Goal: Find contact information: Find contact information

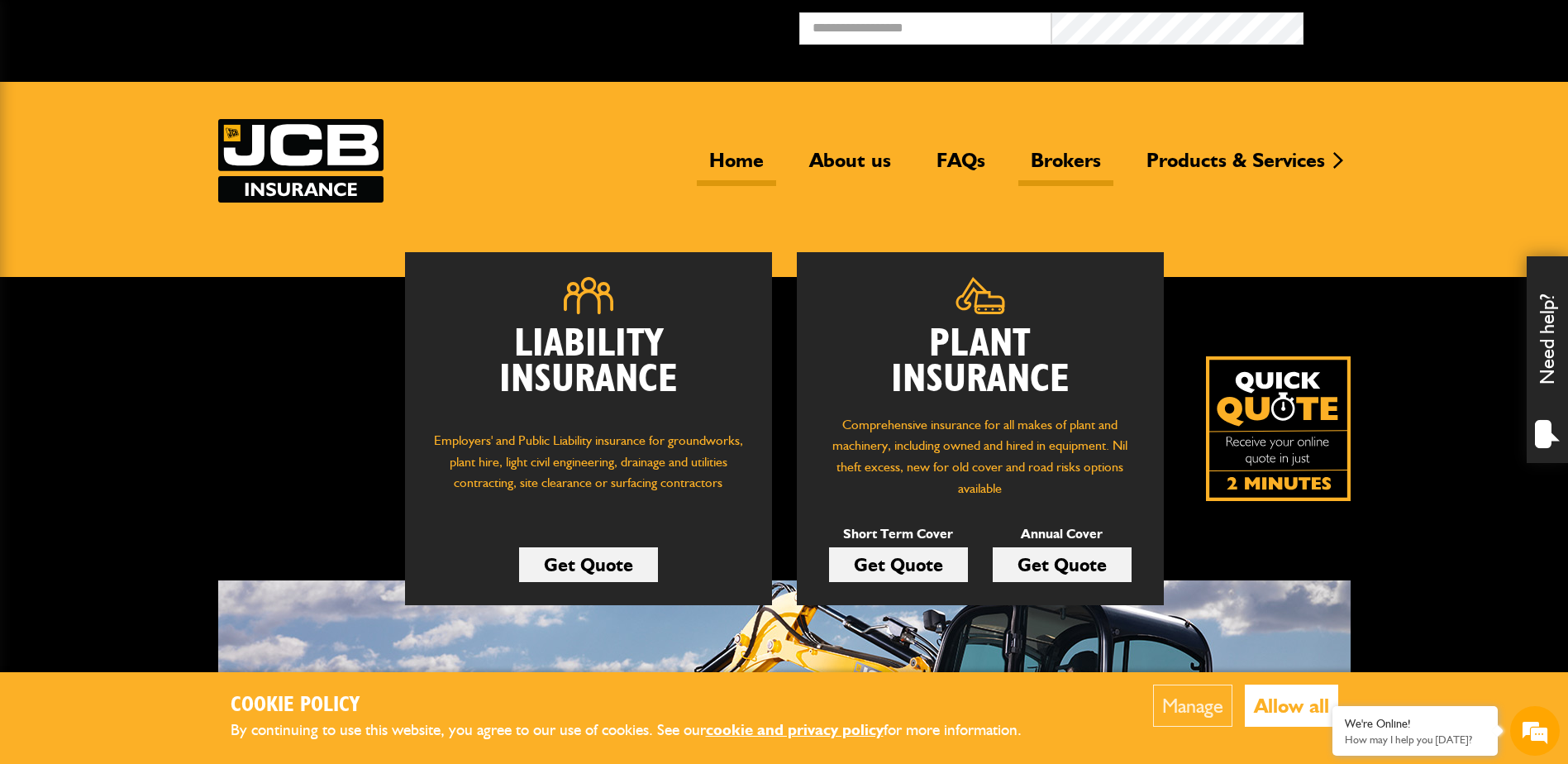
click at [1078, 162] on link "Brokers" at bounding box center [1066, 167] width 95 height 38
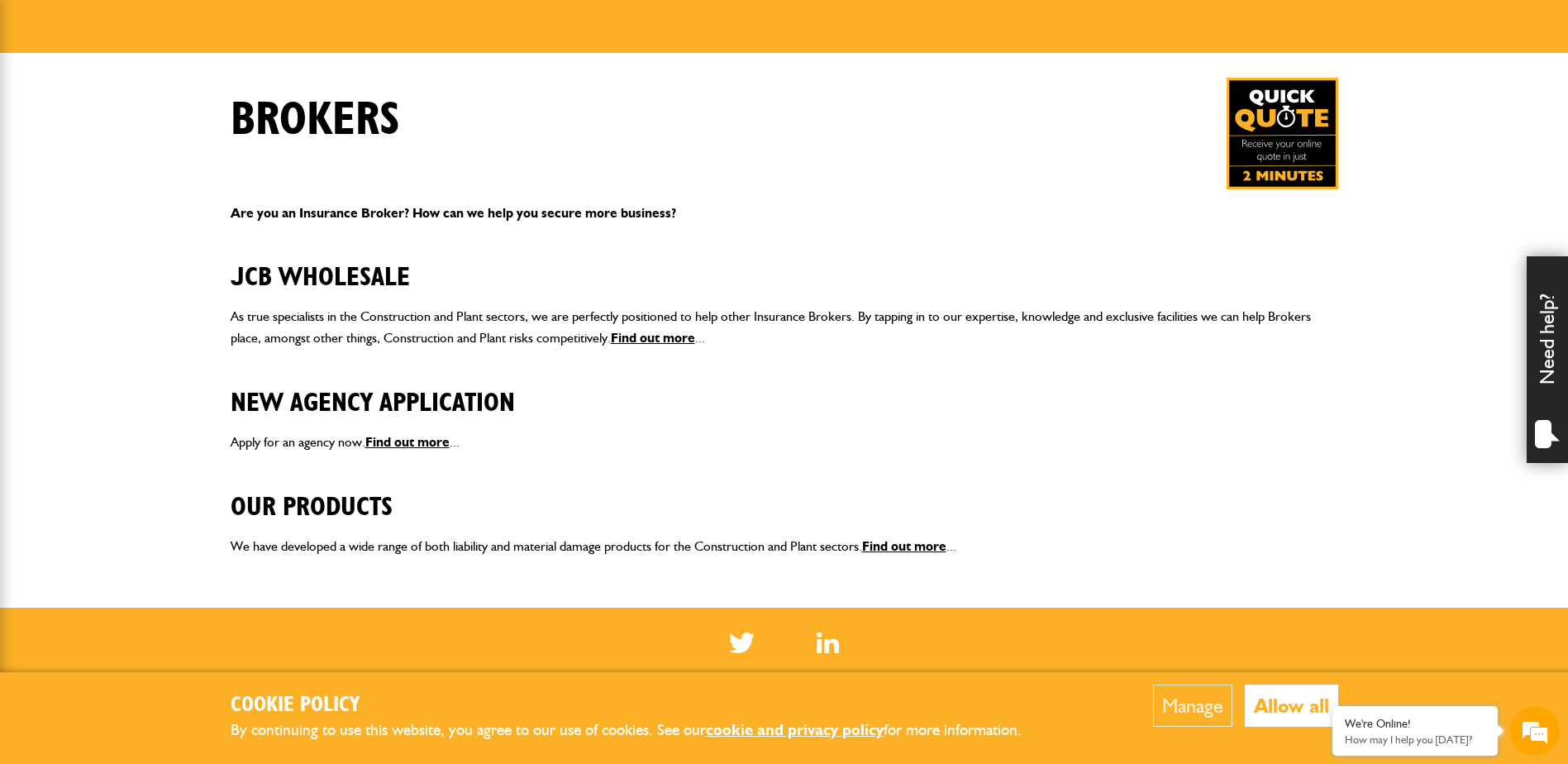
scroll to position [248, 0]
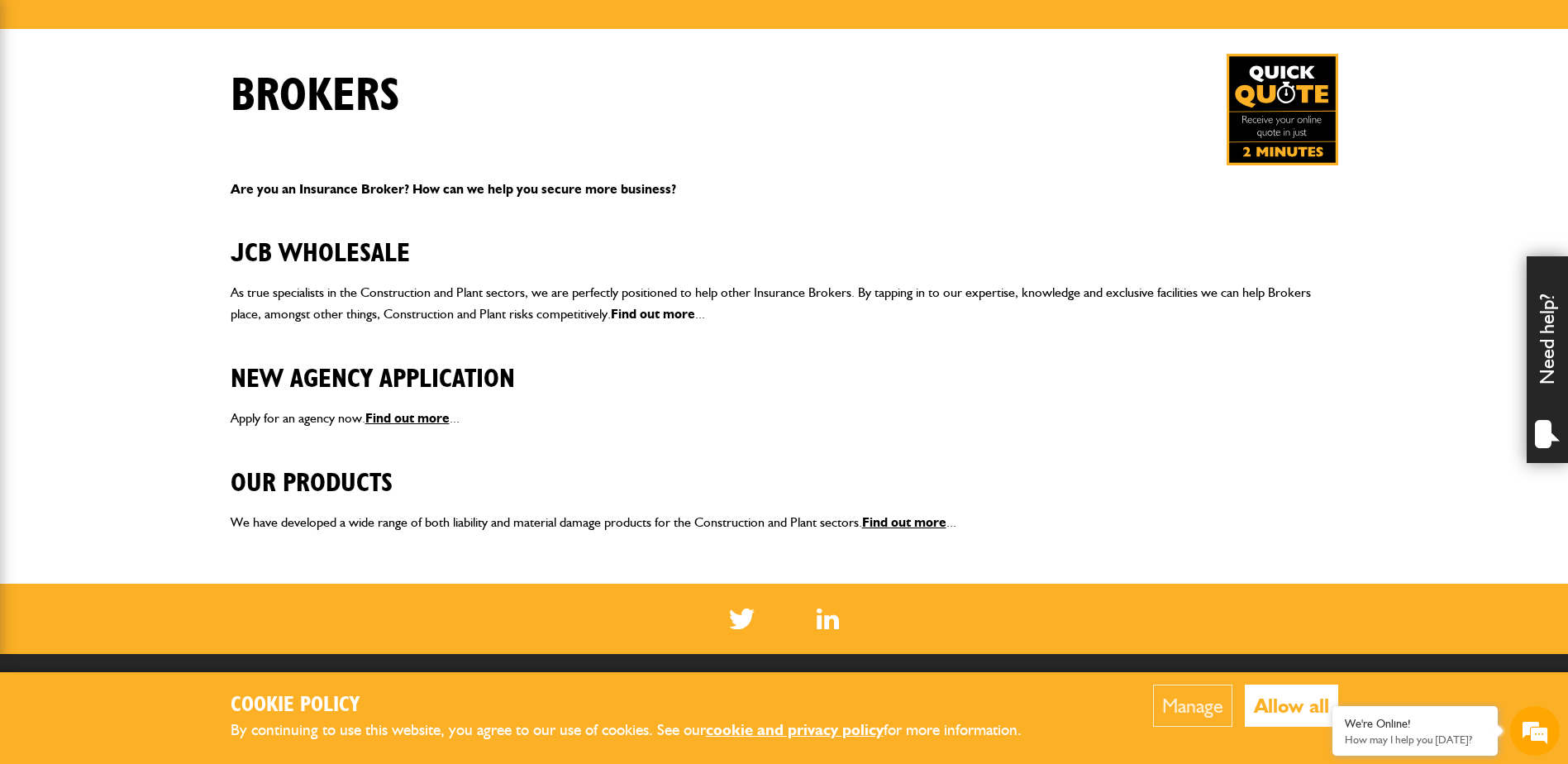
click at [667, 310] on link "Find out more" at bounding box center [652, 313] width 84 height 15
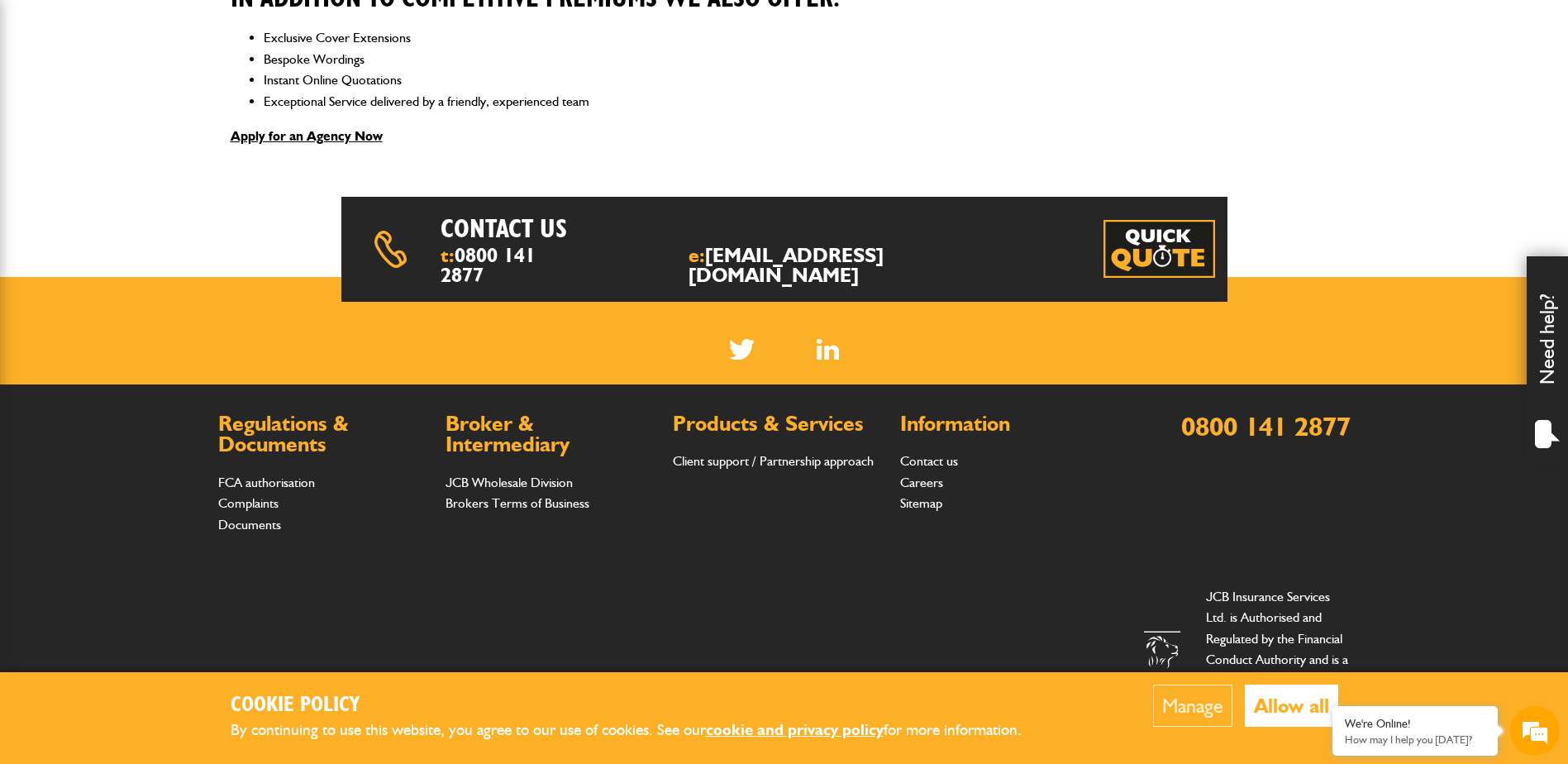
scroll to position [690, 0]
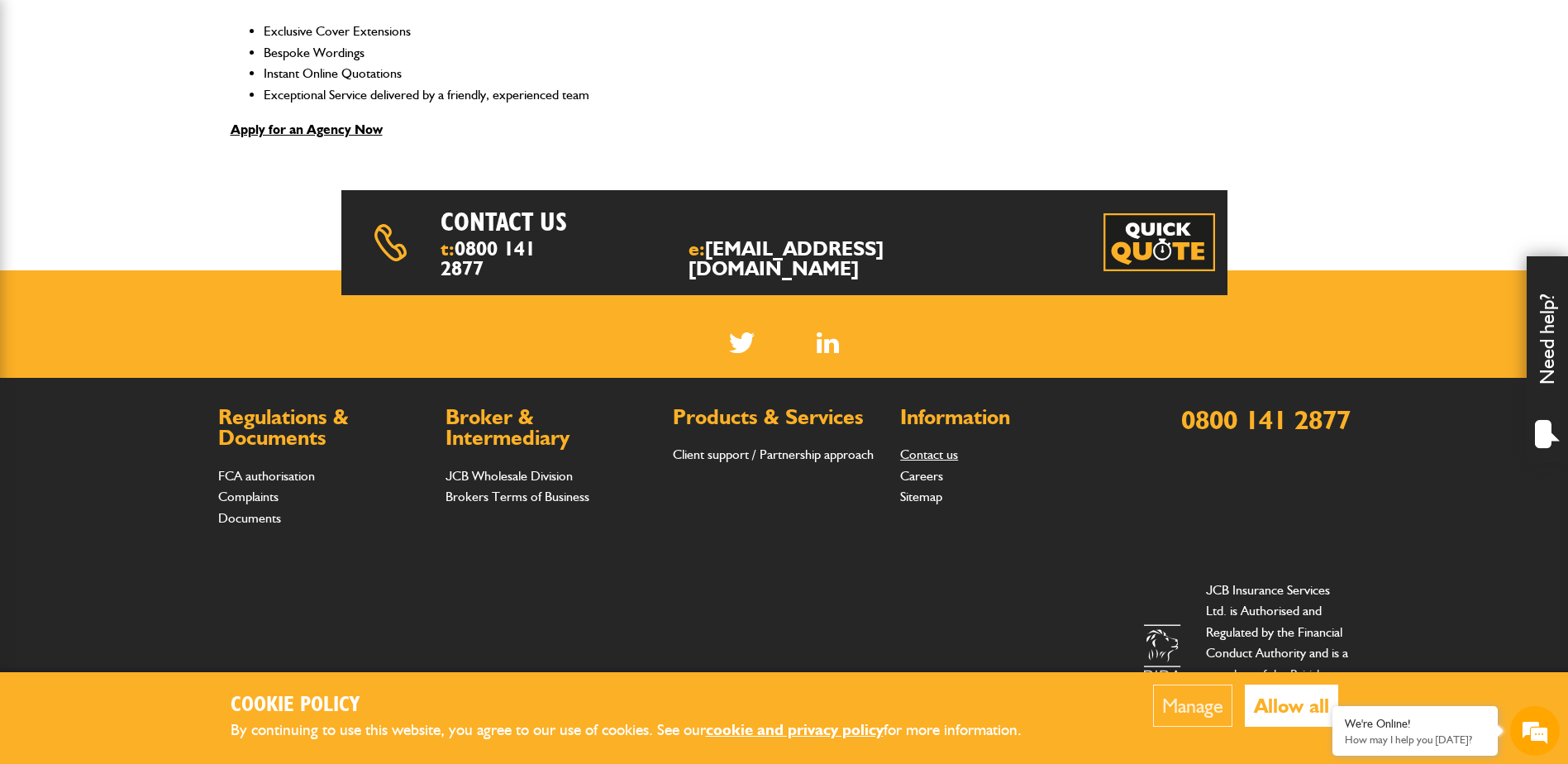
click at [927, 446] on link "Contact us" at bounding box center [929, 454] width 58 height 15
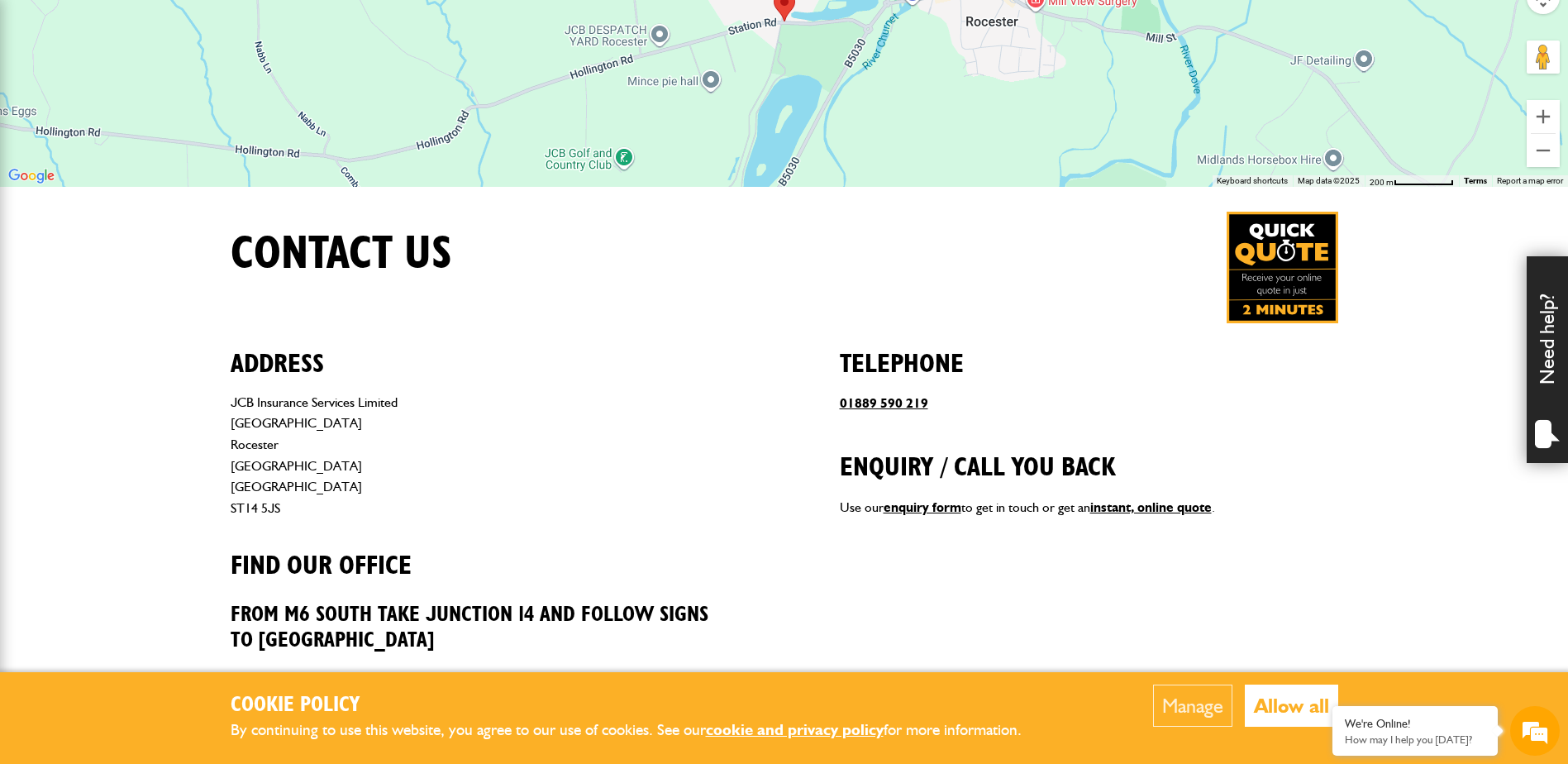
scroll to position [661, 0]
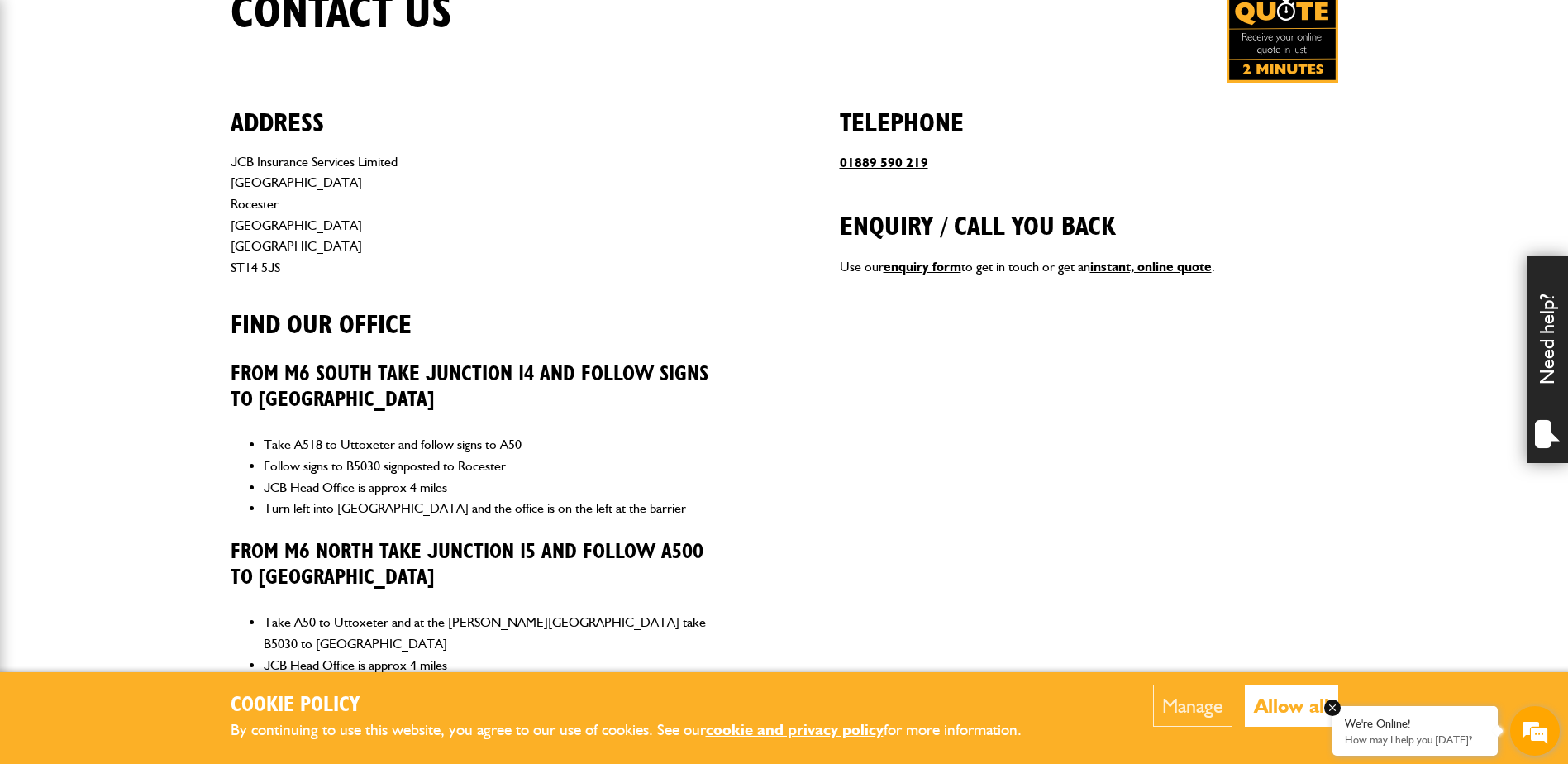
click at [1333, 707] on em at bounding box center [1332, 707] width 16 height 16
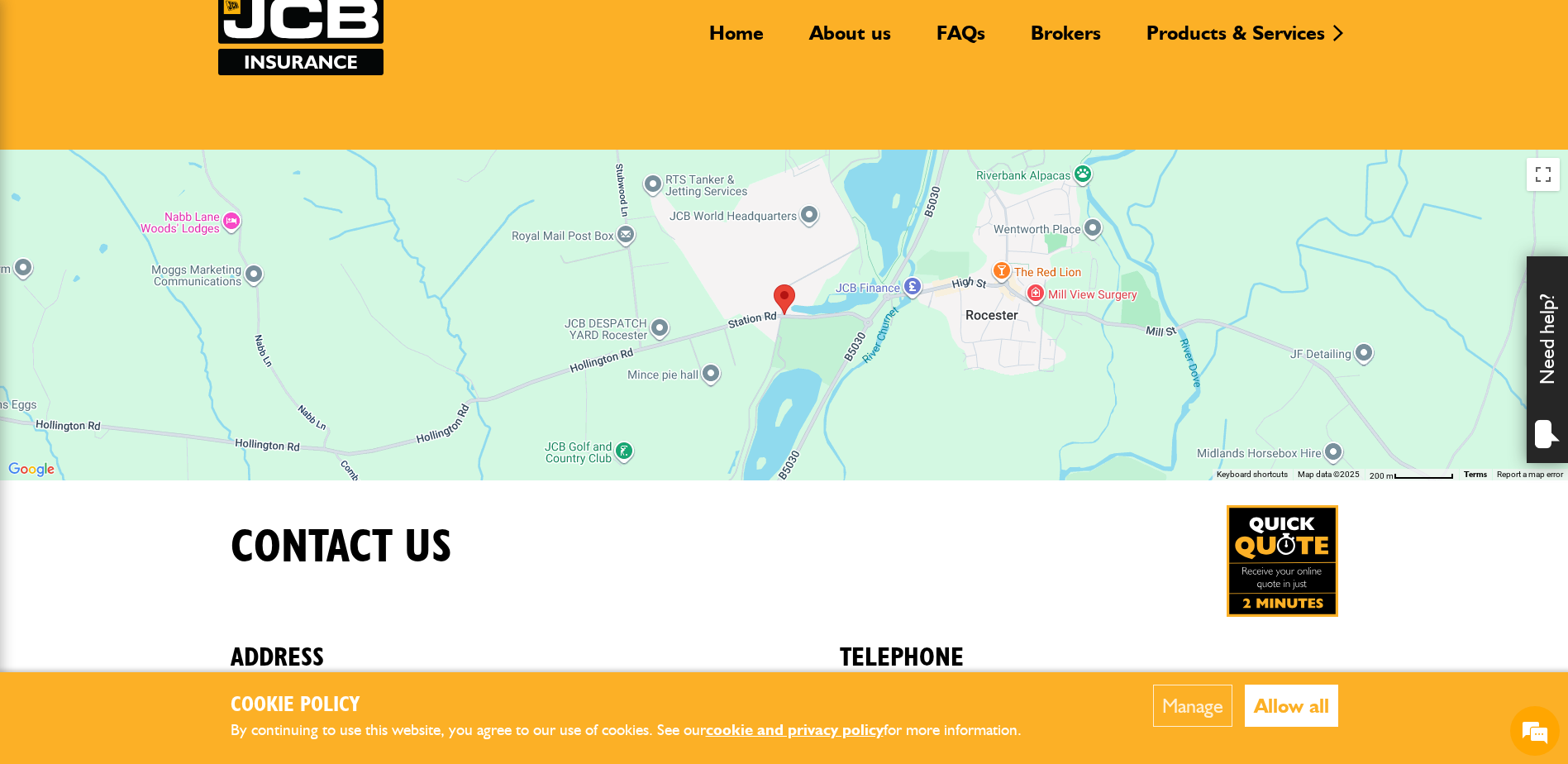
scroll to position [0, 0]
